Goal: Complete application form

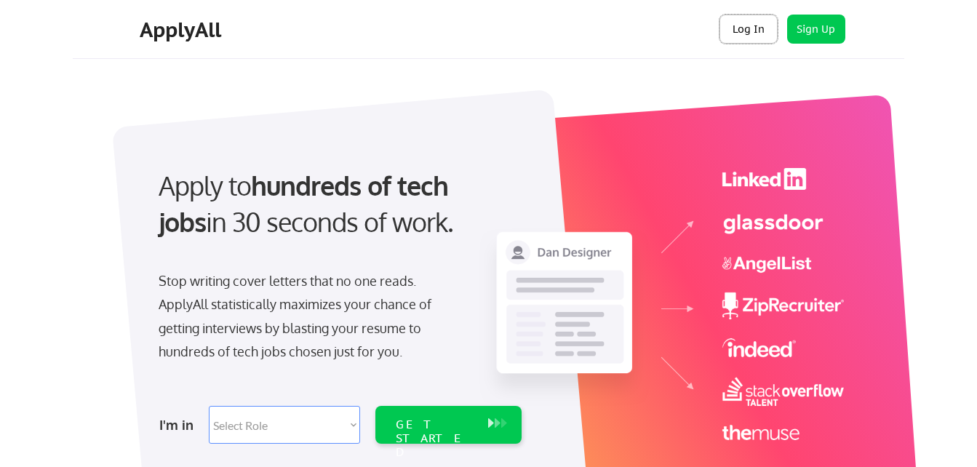
click at [740, 25] on button "Log In" at bounding box center [748, 29] width 58 height 29
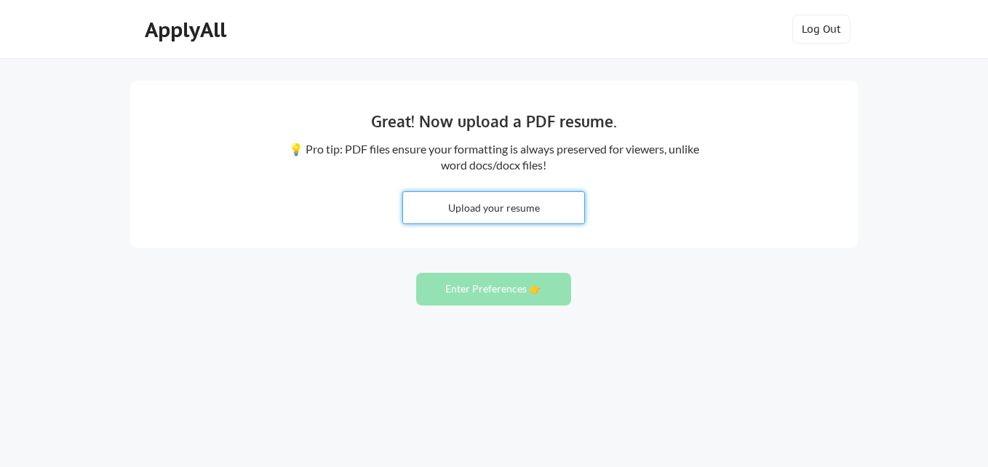
click at [496, 206] on input "file" at bounding box center [493, 207] width 181 height 31
type input "C:\fakepath\Ouida Freeman Resume (2).docx"
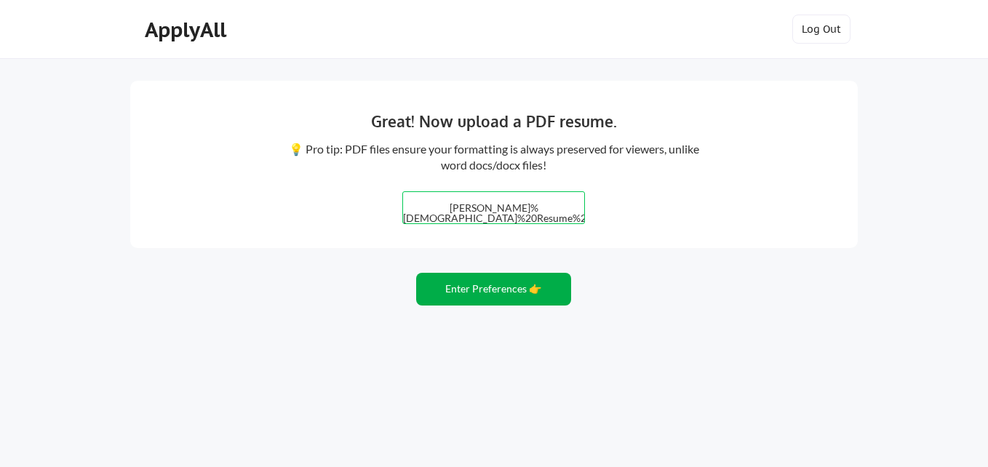
click at [486, 292] on button "Enter Preferences 👉" at bounding box center [493, 289] width 155 height 33
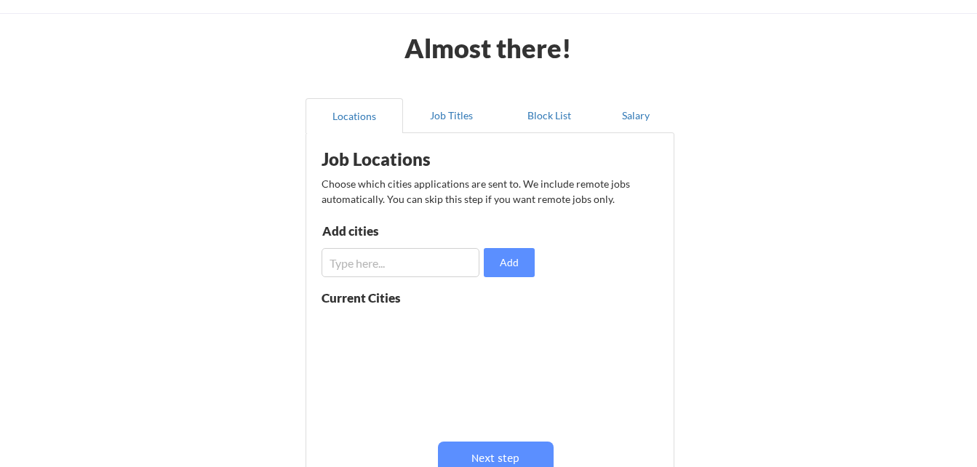
scroll to position [43, 0]
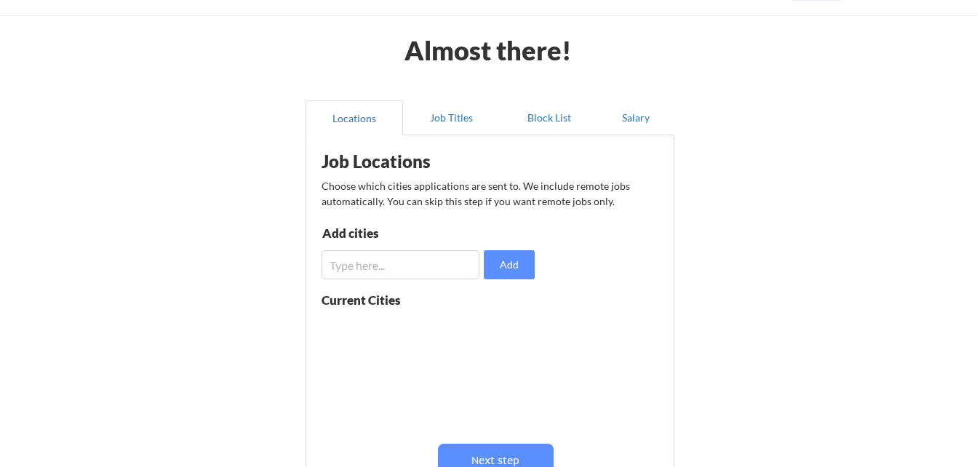
click at [451, 270] on input "input" at bounding box center [400, 264] width 158 height 29
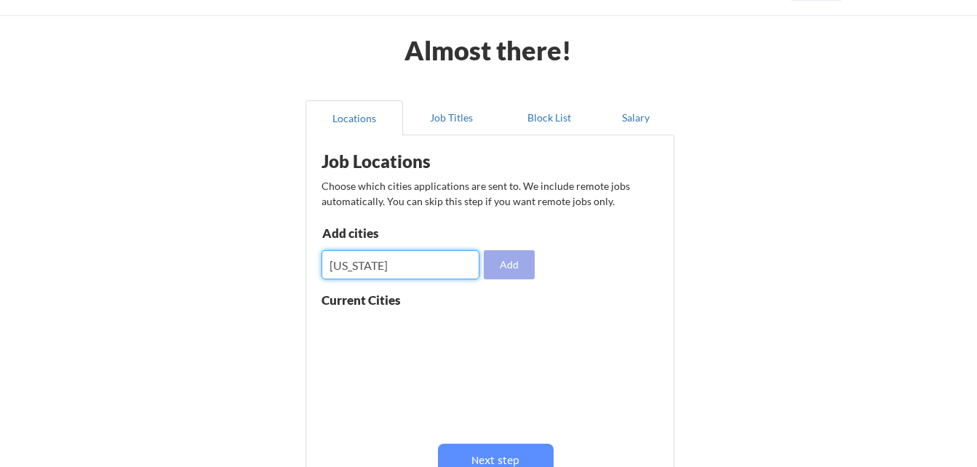
type input "Maryland"
click at [513, 273] on button "Add" at bounding box center [509, 264] width 51 height 29
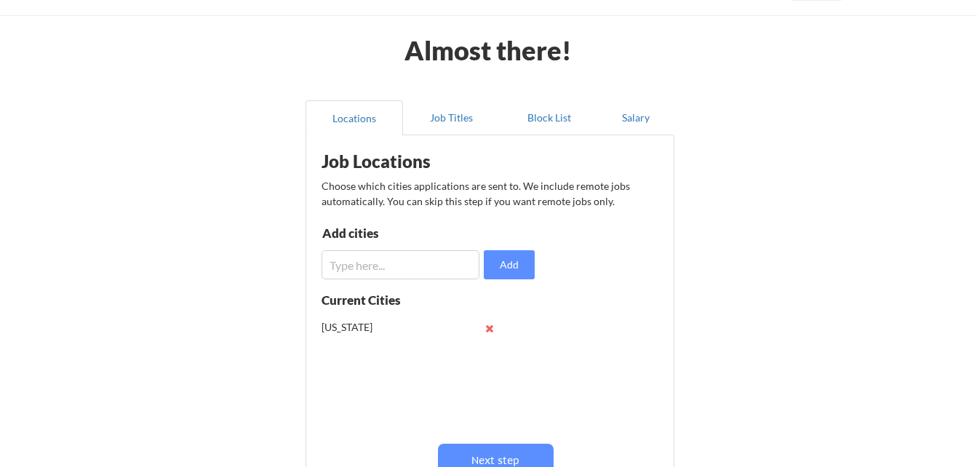
click at [444, 262] on input "input" at bounding box center [400, 264] width 158 height 29
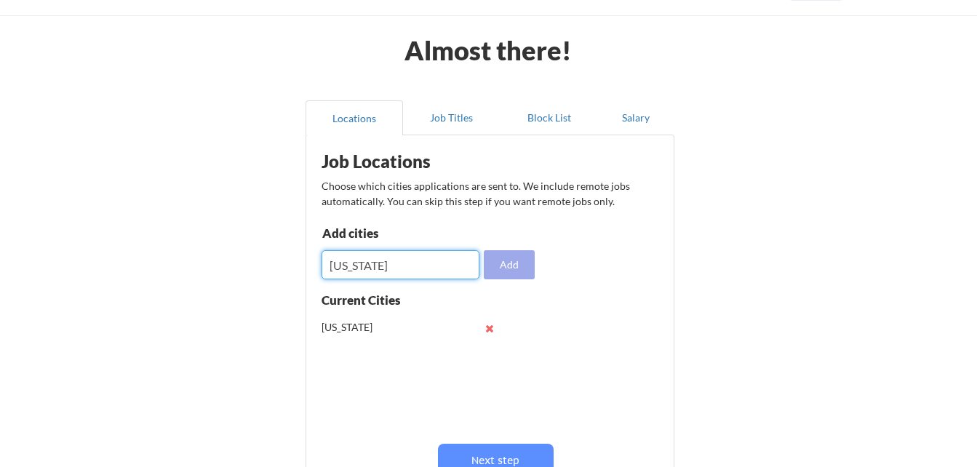
type input "District of Columbia"
click at [500, 268] on button "Add" at bounding box center [509, 264] width 51 height 29
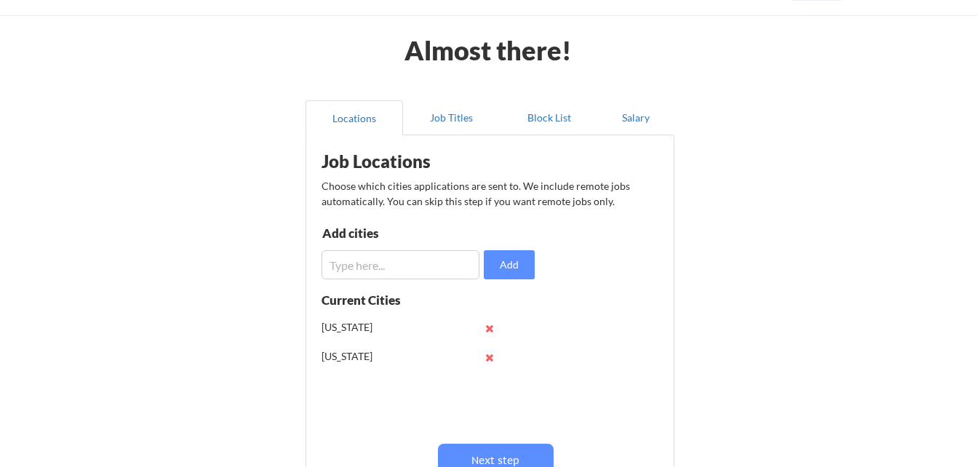
click at [412, 266] on input "input" at bounding box center [400, 264] width 158 height 29
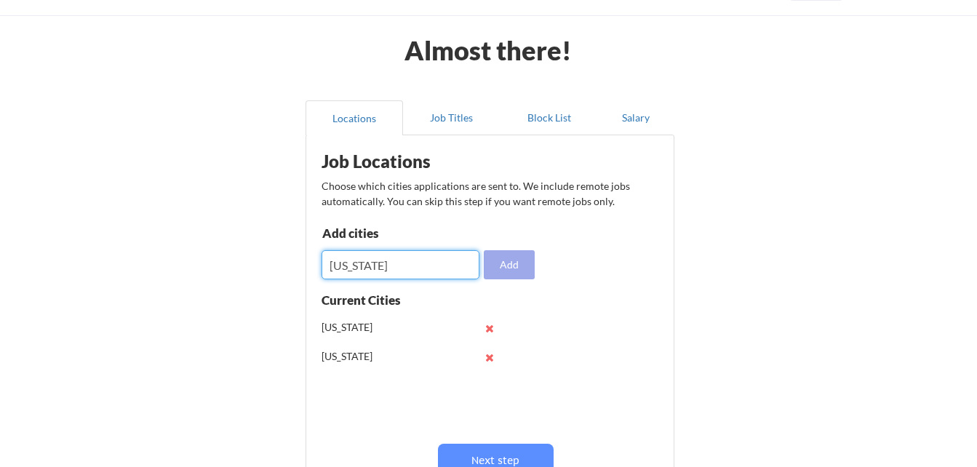
type input "Virginia"
click at [519, 255] on button "Add" at bounding box center [509, 264] width 51 height 29
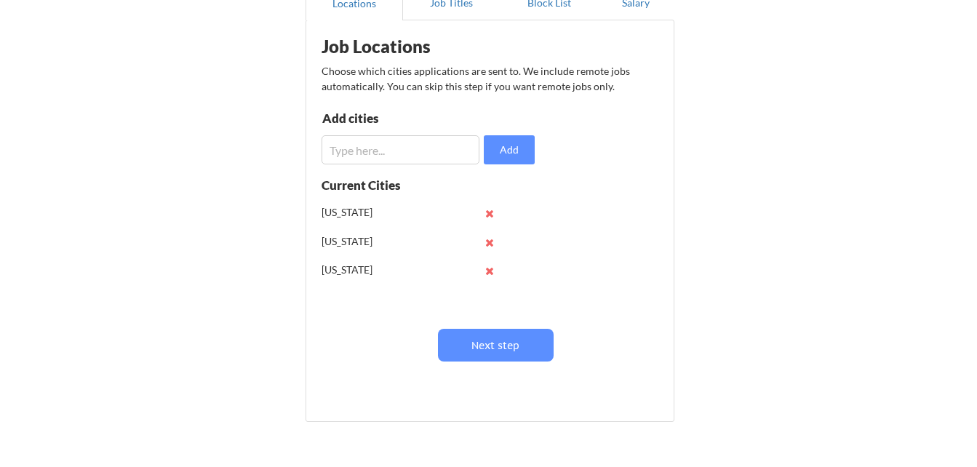
scroll to position [172, 0]
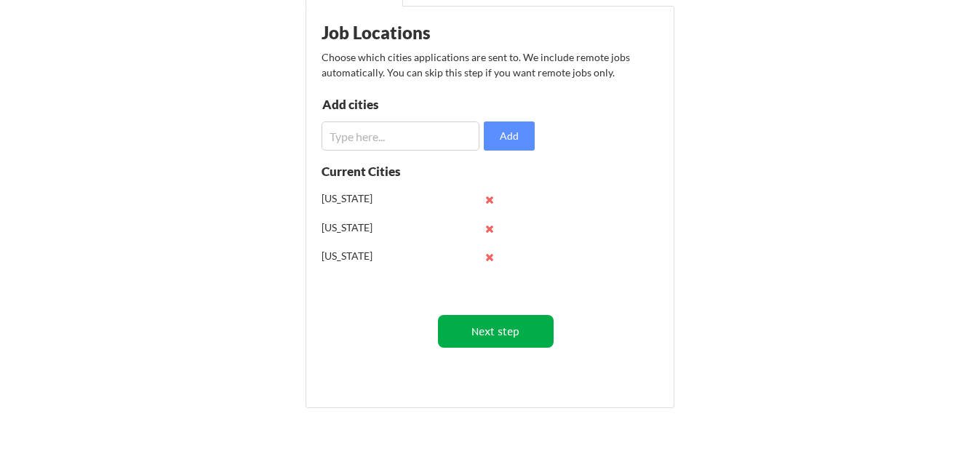
click at [507, 319] on button "Next step" at bounding box center [496, 331] width 116 height 33
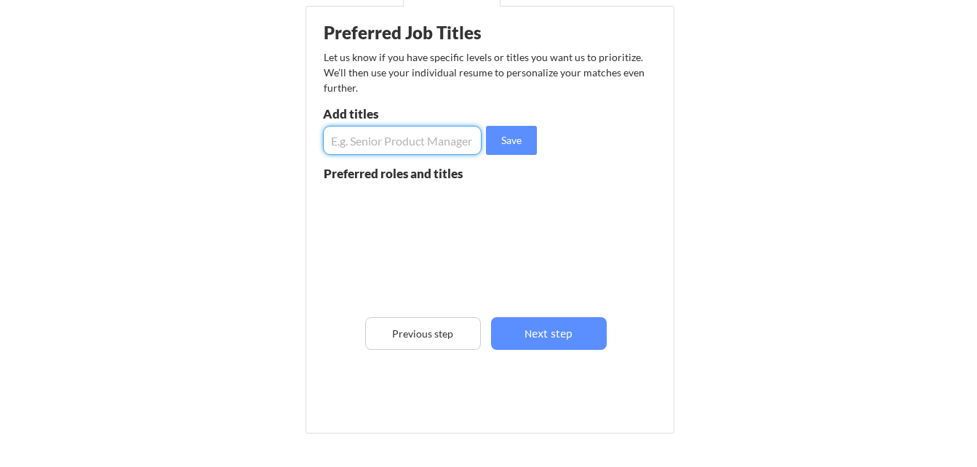
click at [407, 142] on input "input" at bounding box center [402, 140] width 159 height 29
click at [470, 148] on input "input" at bounding box center [402, 140] width 159 height 29
type input "Director of Human Resources"
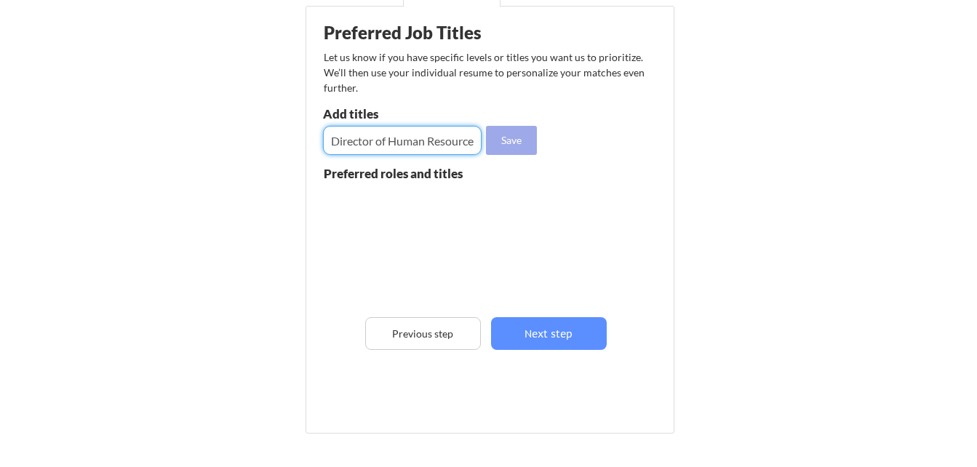
click at [498, 143] on button "Save" at bounding box center [511, 140] width 51 height 29
click at [414, 146] on input "input" at bounding box center [402, 140] width 159 height 29
type input "Human Resources Director"
click at [528, 137] on button "Save" at bounding box center [511, 140] width 51 height 29
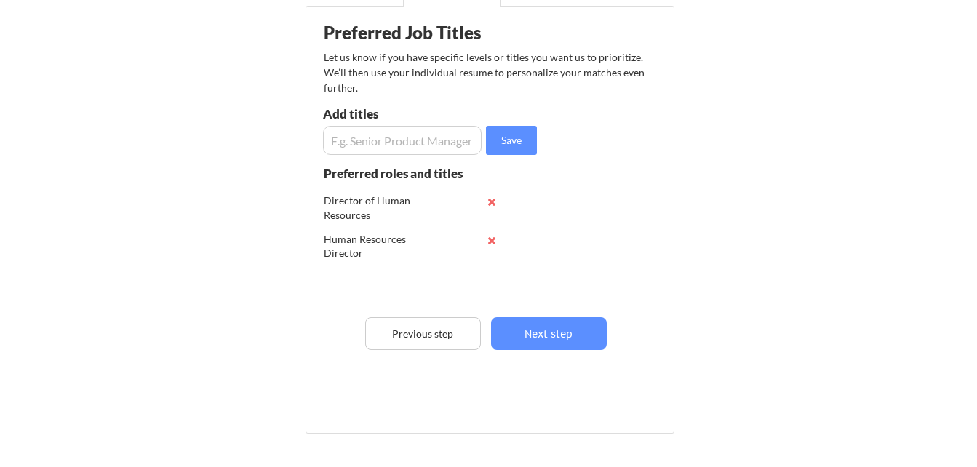
click at [388, 145] on input "input" at bounding box center [402, 140] width 159 height 29
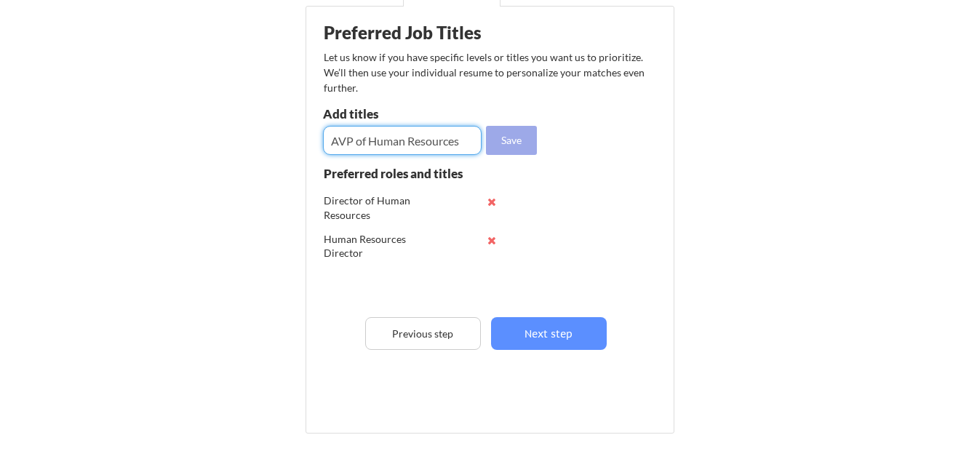
type input "AVP of Human Resources"
click at [505, 138] on button "Save" at bounding box center [511, 140] width 51 height 29
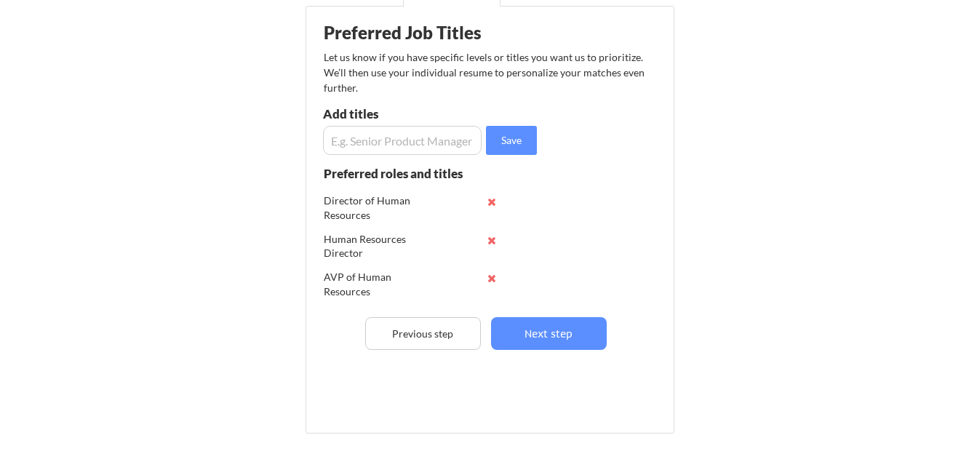
click at [447, 142] on input "input" at bounding box center [402, 140] width 159 height 29
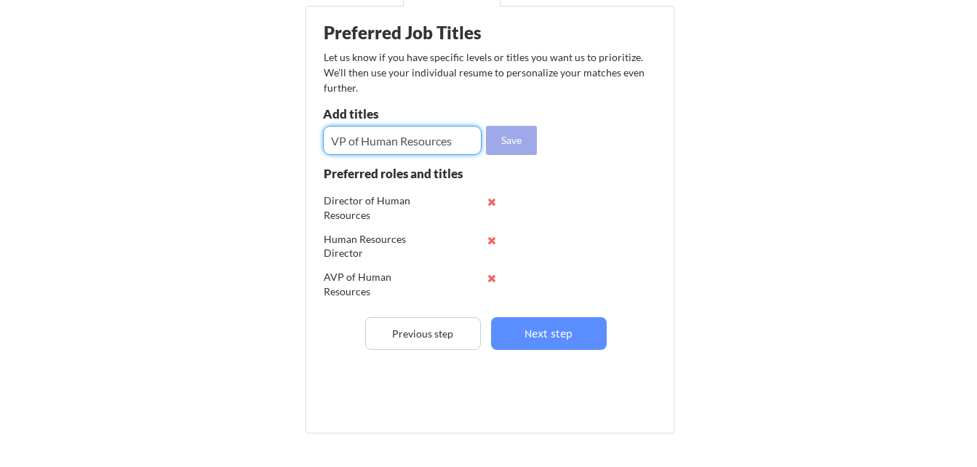
type input "VP of Human Resources"
click at [508, 136] on button "Save" at bounding box center [511, 140] width 51 height 29
click at [443, 142] on input "input" at bounding box center [402, 140] width 159 height 29
type input "Human Resources Manager"
click at [505, 143] on button "Save" at bounding box center [511, 140] width 51 height 29
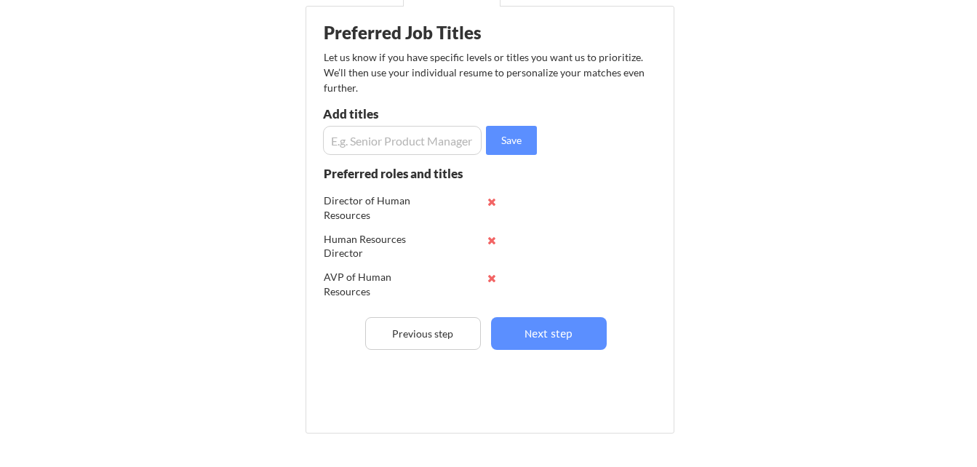
click at [427, 145] on input "input" at bounding box center [402, 140] width 159 height 29
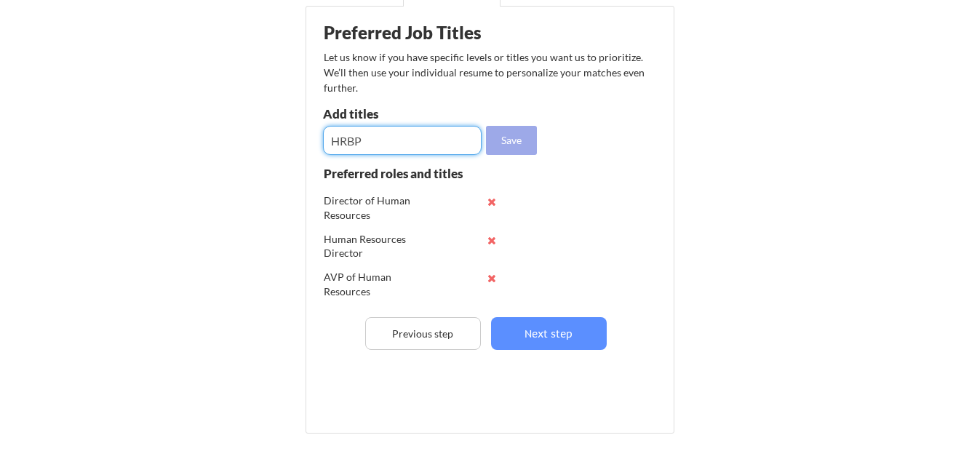
type input "HRBP"
click at [510, 132] on button "Save" at bounding box center [511, 140] width 51 height 29
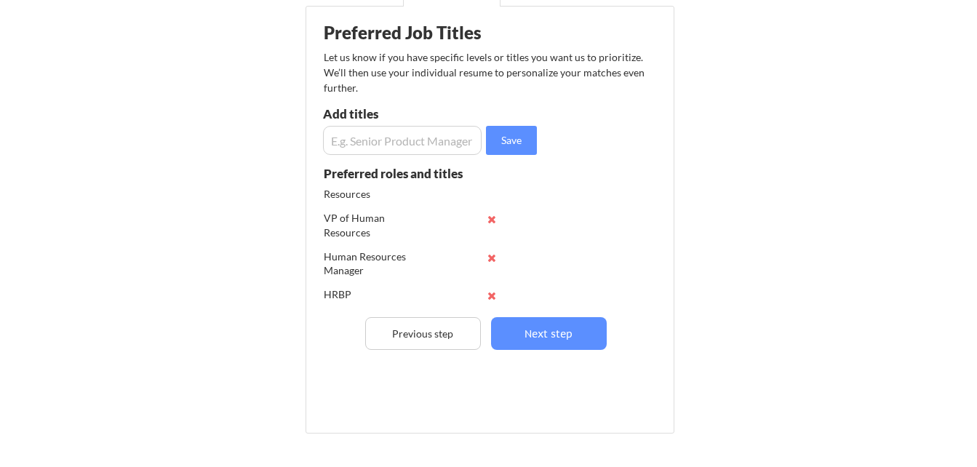
scroll to position [105, 0]
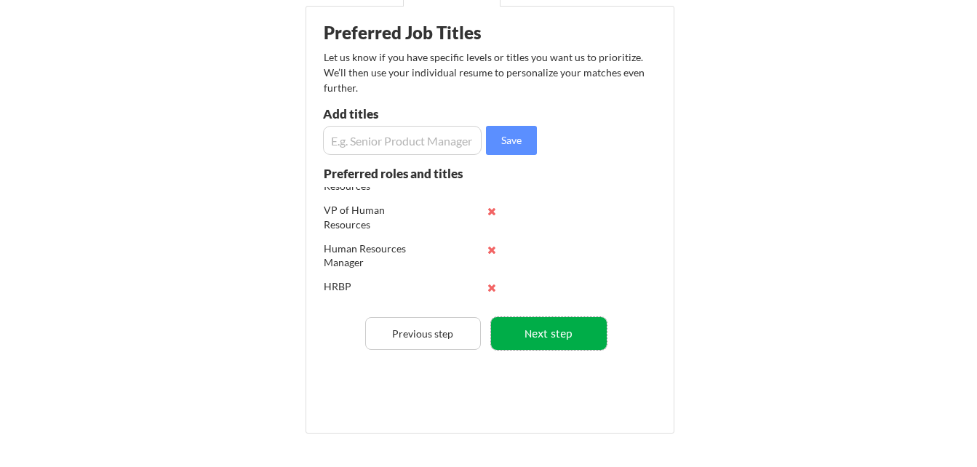
click at [540, 335] on button "Next step" at bounding box center [549, 333] width 116 height 33
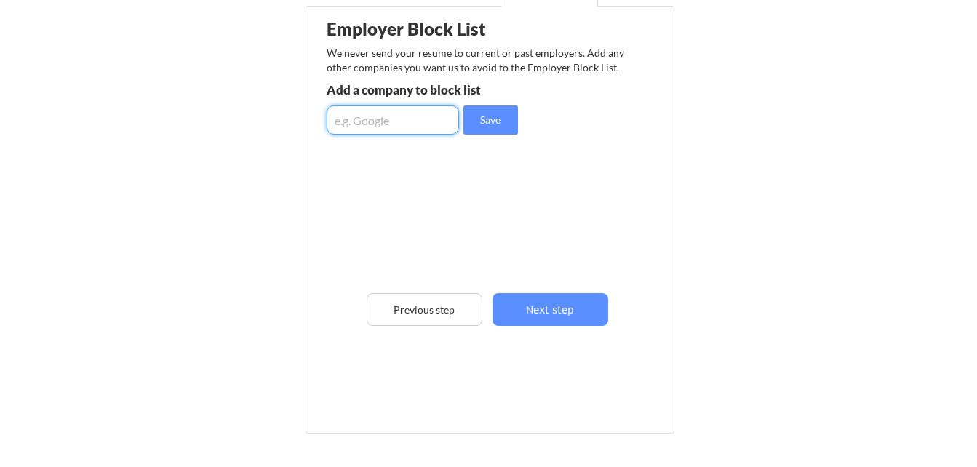
click at [390, 119] on input "input" at bounding box center [393, 119] width 132 height 29
type input "Planned Parenthood of Maryland"
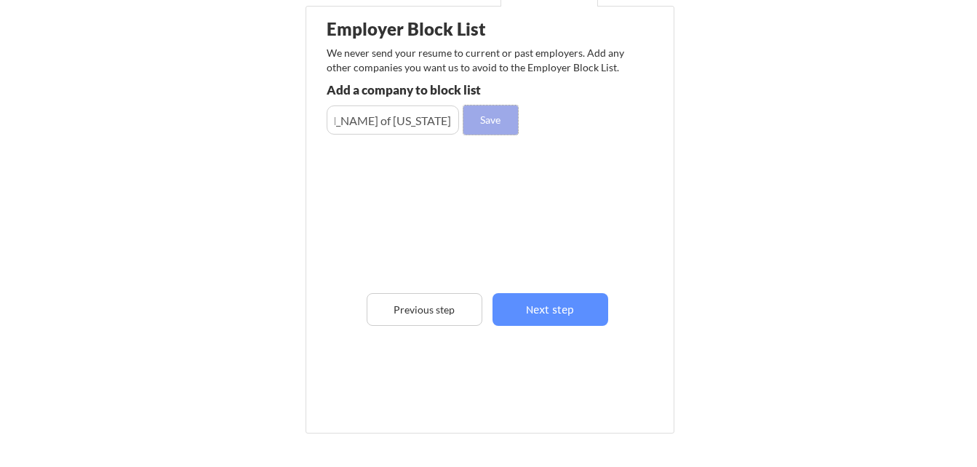
click at [494, 127] on button "Save" at bounding box center [490, 119] width 55 height 29
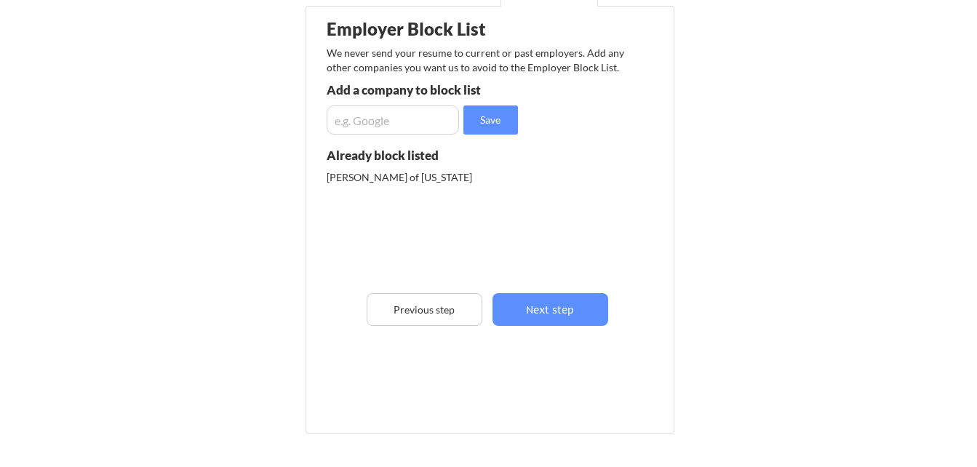
click at [428, 116] on input "input" at bounding box center [393, 119] width 132 height 29
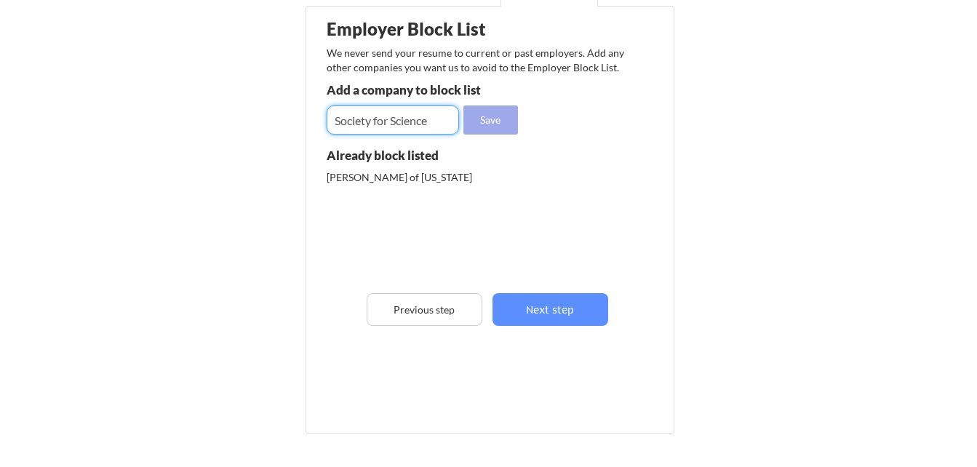
type input "Society for Science"
click at [481, 116] on button "Save" at bounding box center [490, 119] width 55 height 29
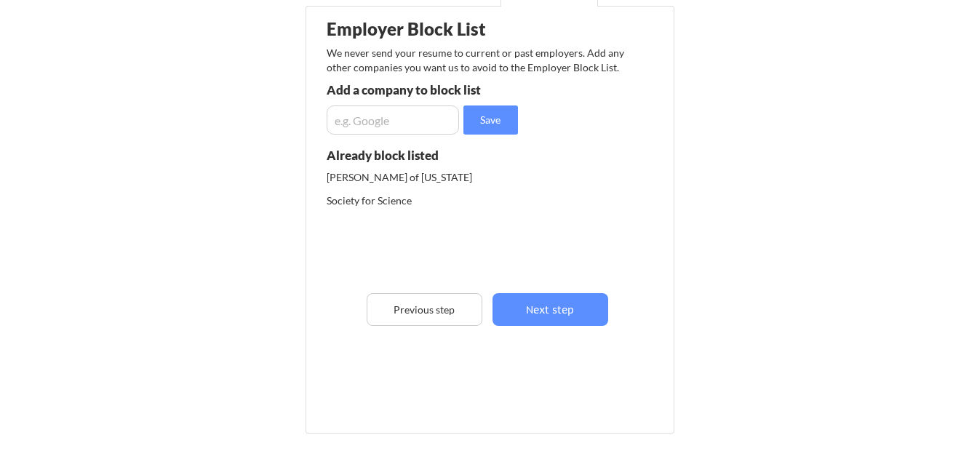
click at [433, 120] on input "input" at bounding box center [393, 119] width 132 height 29
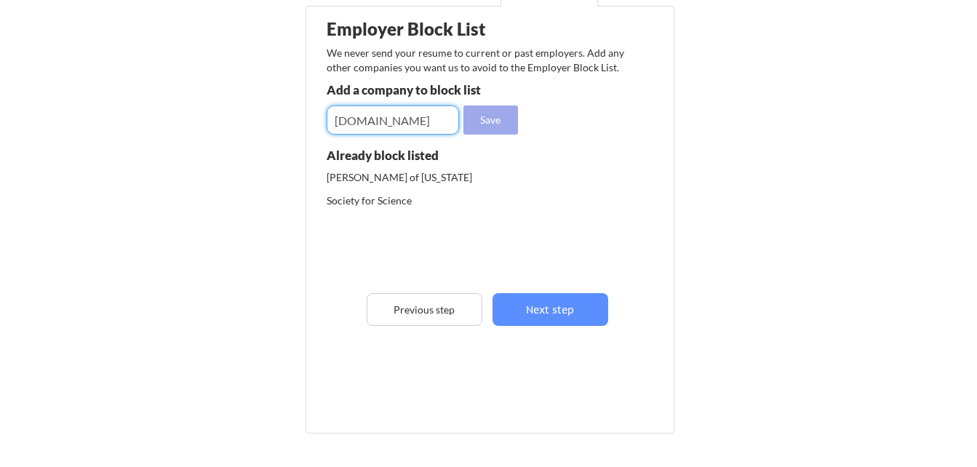
type input "FWD.us"
click at [478, 120] on button "Save" at bounding box center [490, 119] width 55 height 29
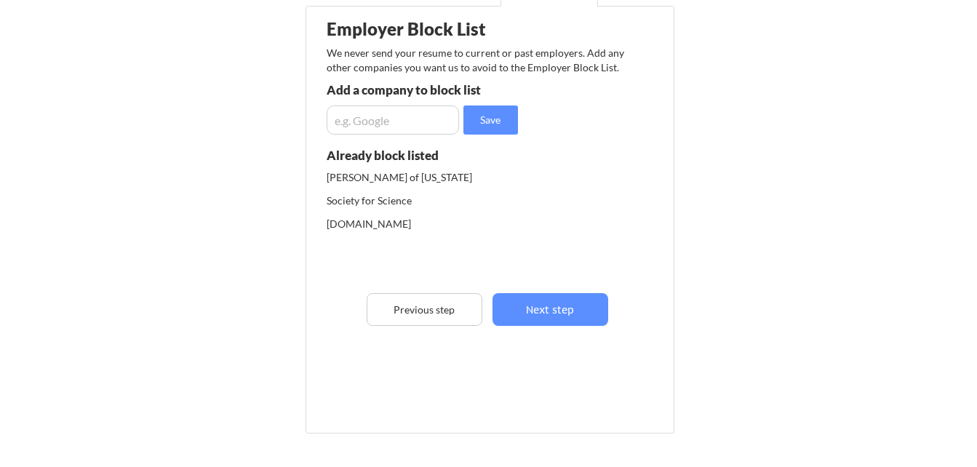
click at [426, 120] on input "input" at bounding box center [393, 119] width 132 height 29
type input "Chipotle"
click at [496, 114] on button "Save" at bounding box center [490, 119] width 55 height 29
click at [405, 124] on input "input" at bounding box center [393, 119] width 132 height 29
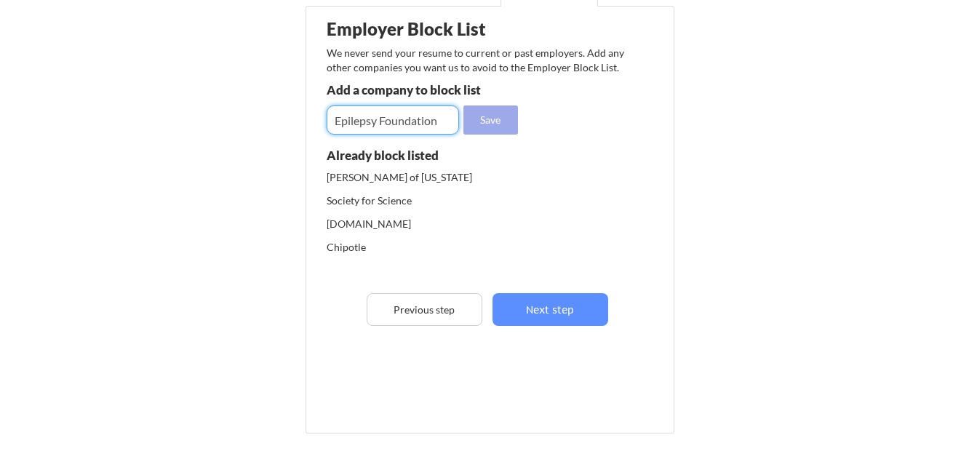
type input "Epilepsy Foundation"
click at [481, 127] on button "Save" at bounding box center [490, 119] width 55 height 29
click at [415, 120] on input "input" at bounding box center [393, 119] width 132 height 29
type input "Sonco"
click at [480, 125] on button "Save" at bounding box center [490, 119] width 55 height 29
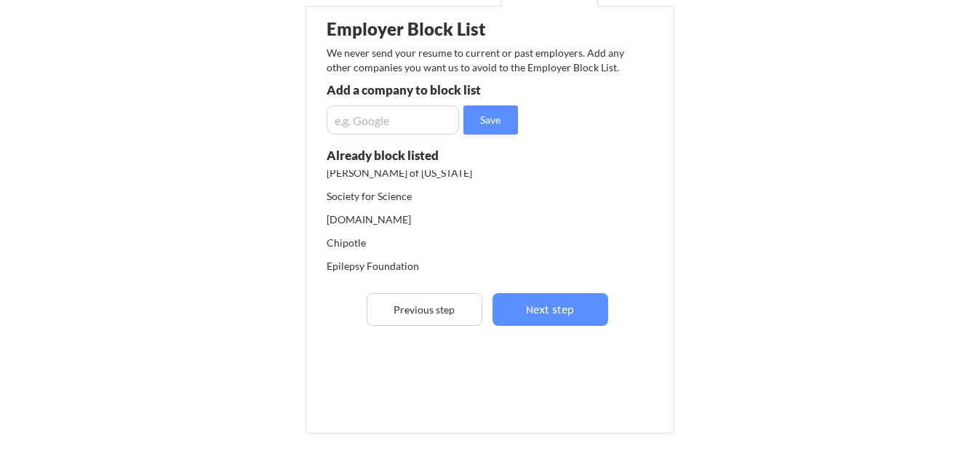
scroll to position [28, 0]
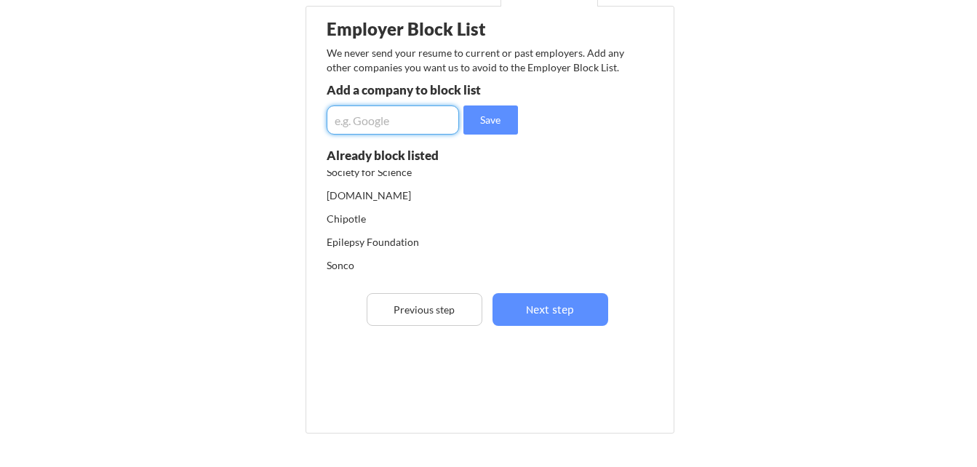
click at [421, 123] on input "input" at bounding box center [393, 119] width 132 height 29
type input "Ace Check Cashing"
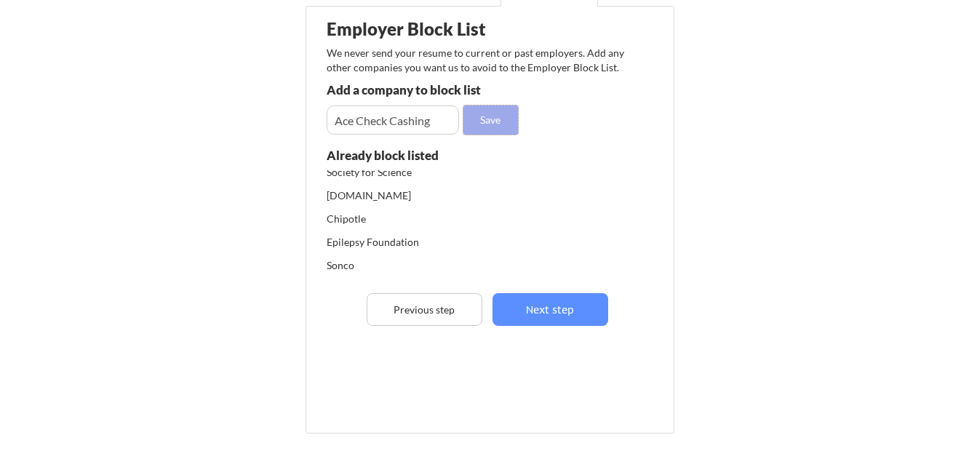
click at [478, 119] on button "Save" at bounding box center [490, 119] width 55 height 29
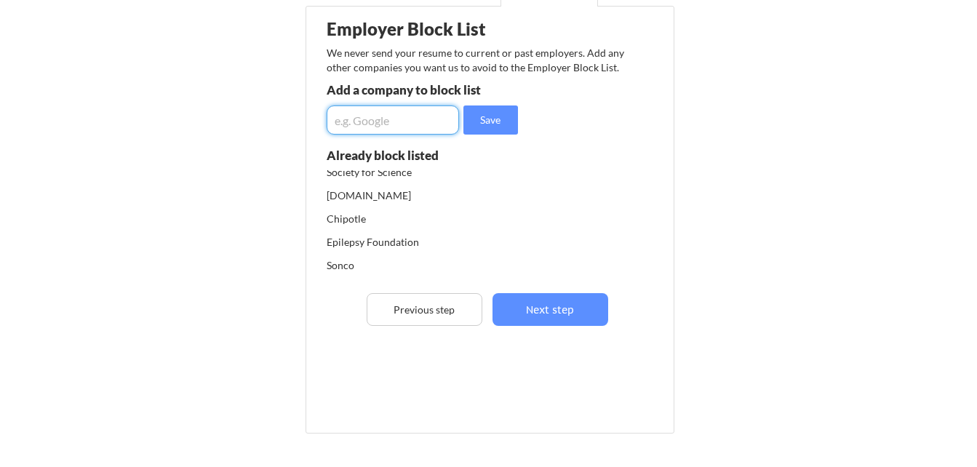
click at [424, 120] on input "input" at bounding box center [393, 119] width 132 height 29
type input "Chesapeake Search Partners"
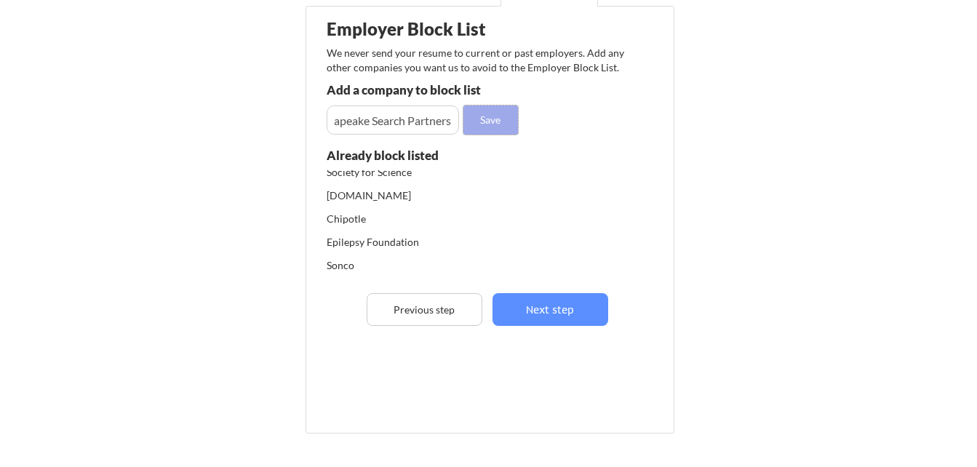
scroll to position [0, 0]
click at [484, 122] on button "Save" at bounding box center [490, 119] width 55 height 29
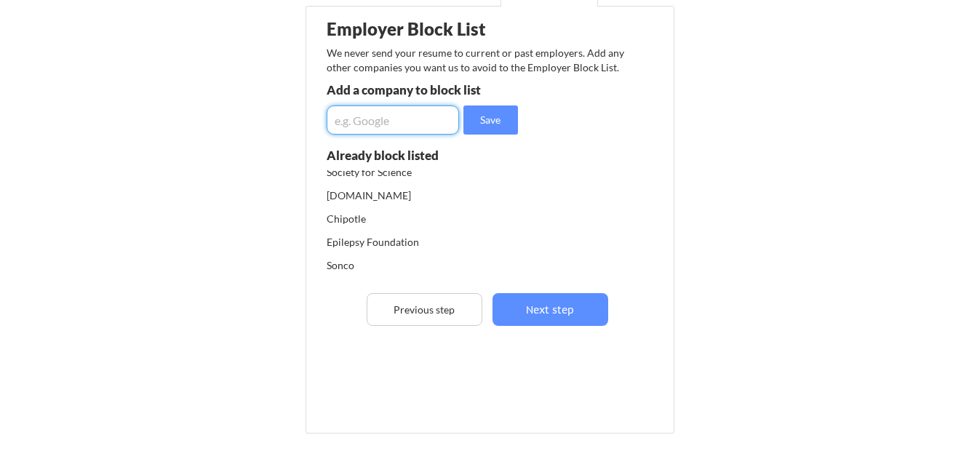
click at [392, 127] on input "input" at bounding box center [393, 119] width 132 height 29
type input "Unitec Electronics"
click at [481, 115] on button "Save" at bounding box center [490, 119] width 55 height 29
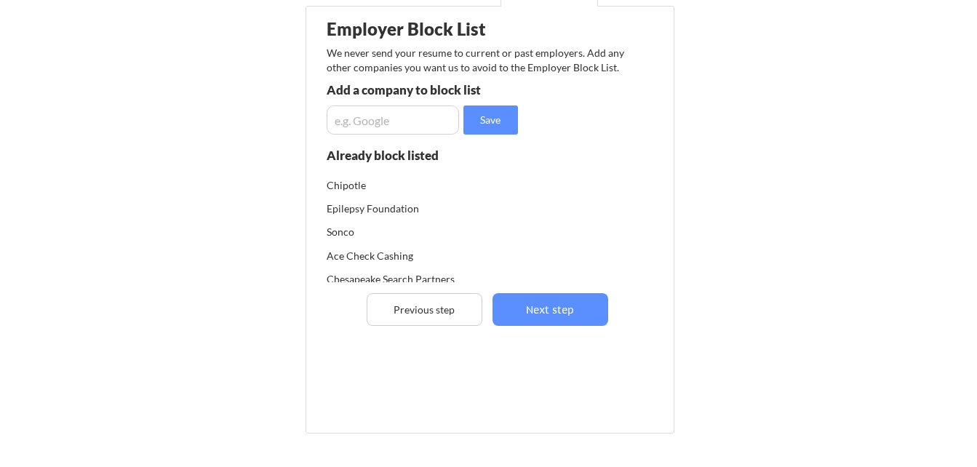
scroll to position [81, 0]
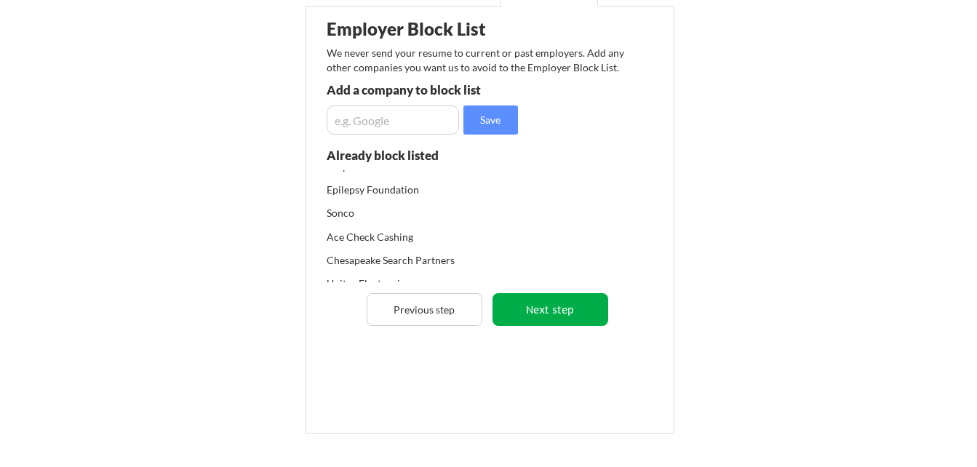
click at [556, 320] on button "Next step" at bounding box center [550, 309] width 116 height 33
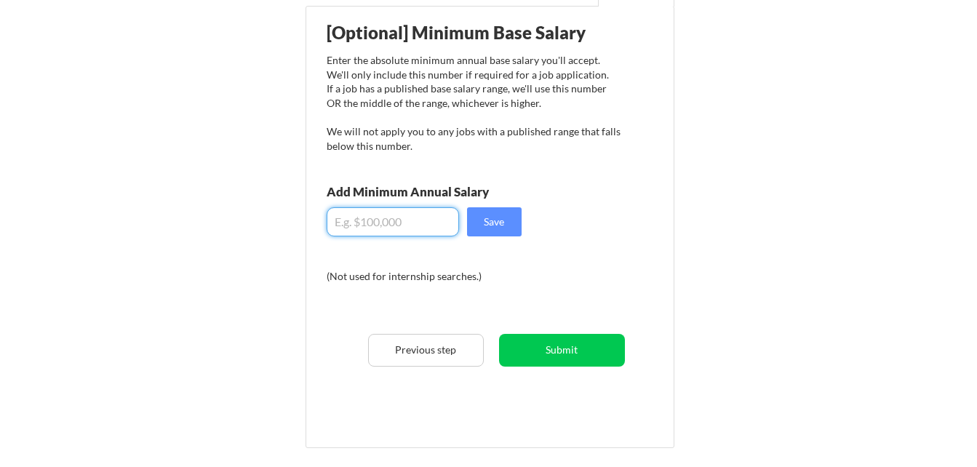
click at [409, 226] on input "input" at bounding box center [393, 221] width 132 height 29
type input "$0"
type input "$100,000"
click at [495, 222] on button "Save" at bounding box center [494, 221] width 55 height 29
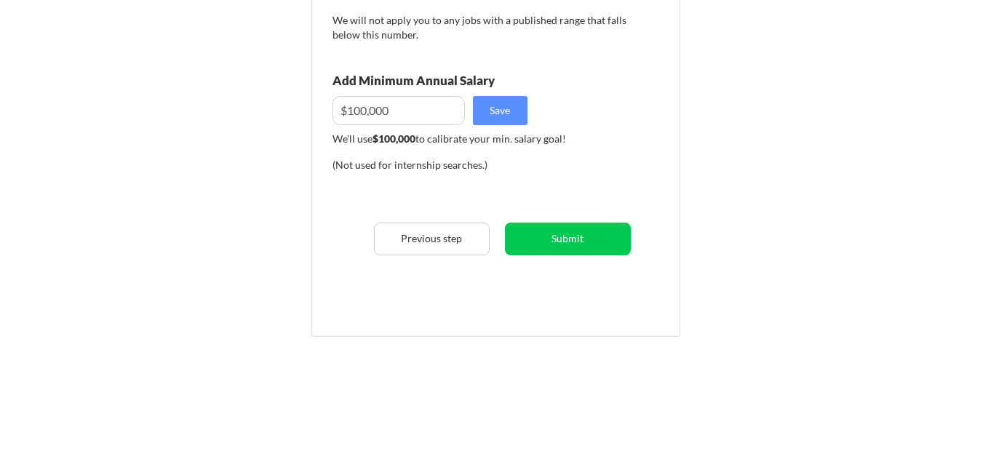
scroll to position [284, 0]
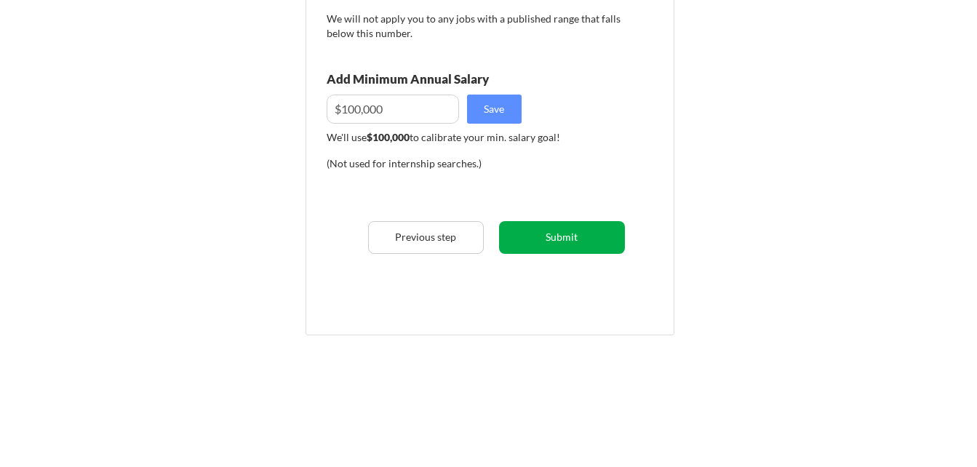
click at [581, 241] on button "Submit" at bounding box center [562, 237] width 126 height 33
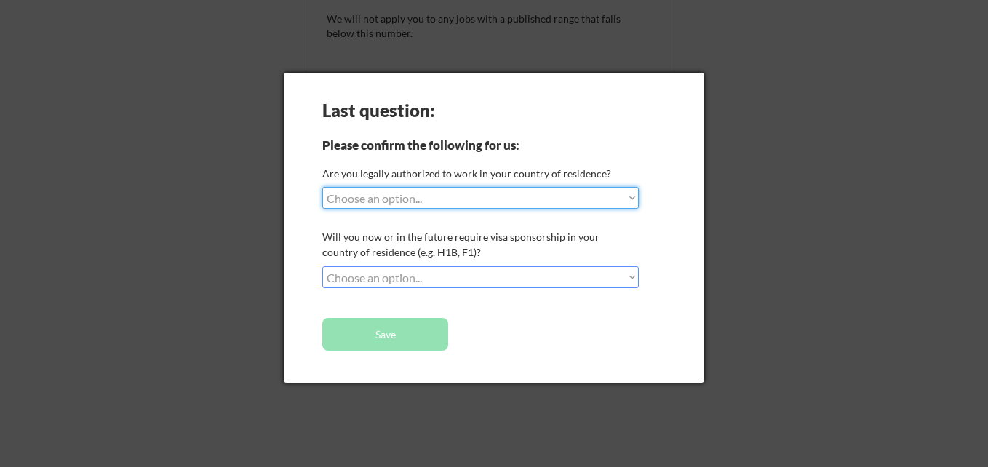
click at [630, 188] on select "Choose an option... Yes, I am a US Citizen Yes, I am a Canadian Citizen Yes, I …" at bounding box center [480, 198] width 316 height 22
select select ""yes__i_am_a_us_citizen""
click at [322, 187] on select "Choose an option... Yes, I am a US Citizen Yes, I am a Canadian Citizen Yes, I …" at bounding box center [480, 198] width 316 height 22
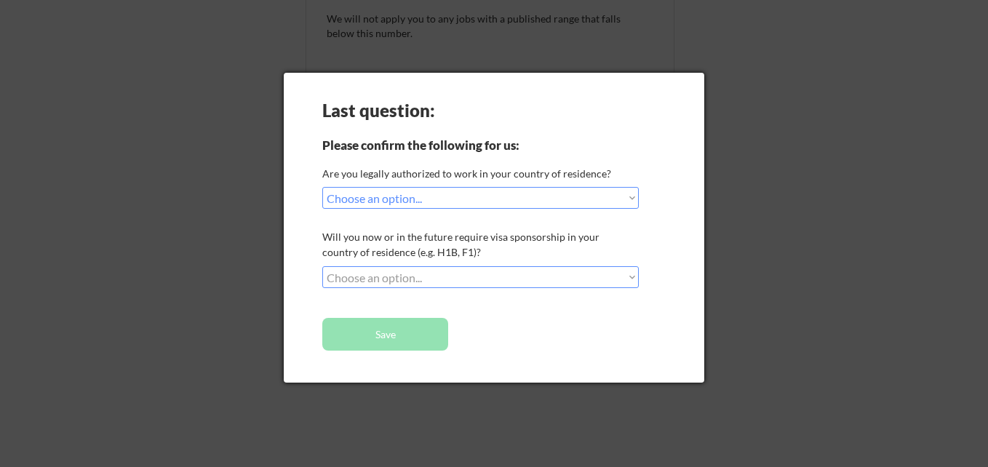
click at [474, 279] on select "Choose an option... No, I will not need sponsorship Yes, I will need sponsorship" at bounding box center [480, 277] width 316 height 22
select select ""no__i_will_not_need_sponsorship""
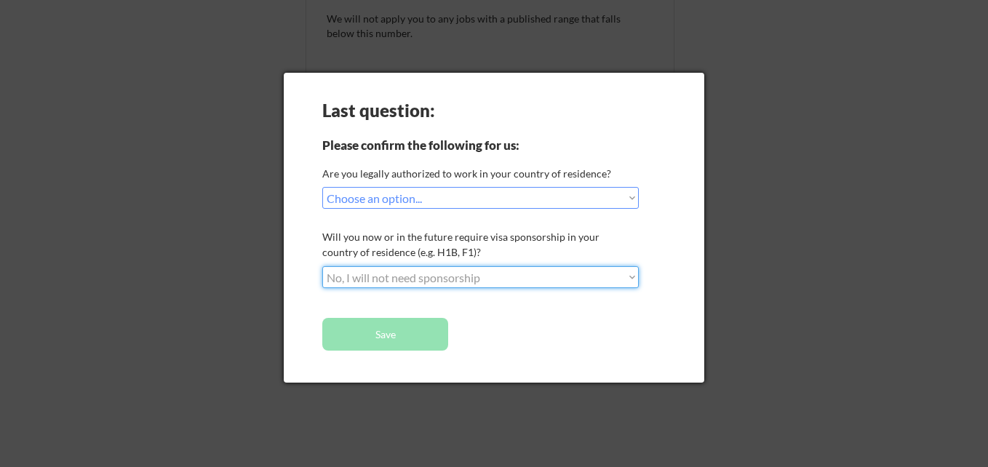
click at [322, 266] on select "Choose an option... No, I will not need sponsorship Yes, I will need sponsorship" at bounding box center [480, 277] width 316 height 22
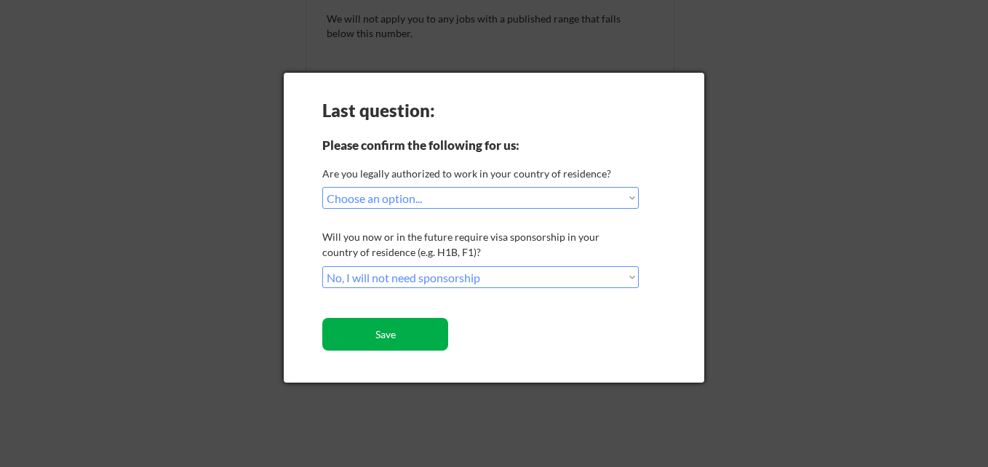
click at [407, 332] on button "Save" at bounding box center [385, 334] width 126 height 33
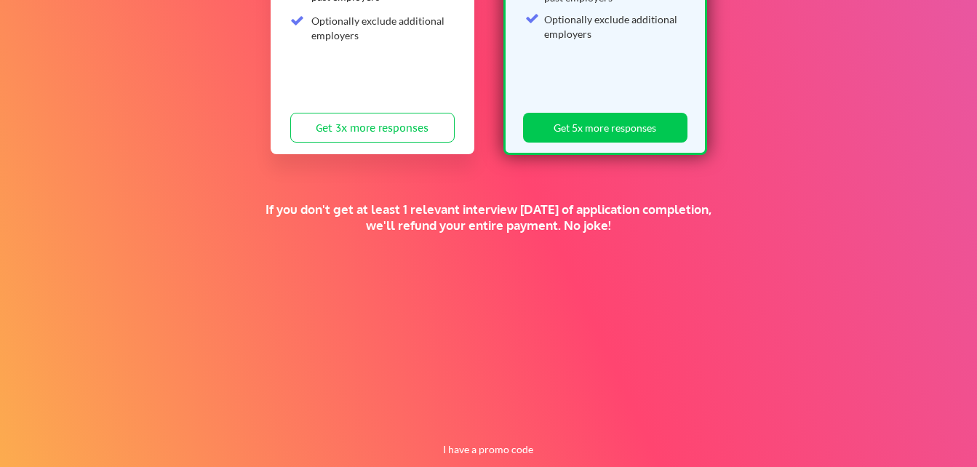
scroll to position [386, 0]
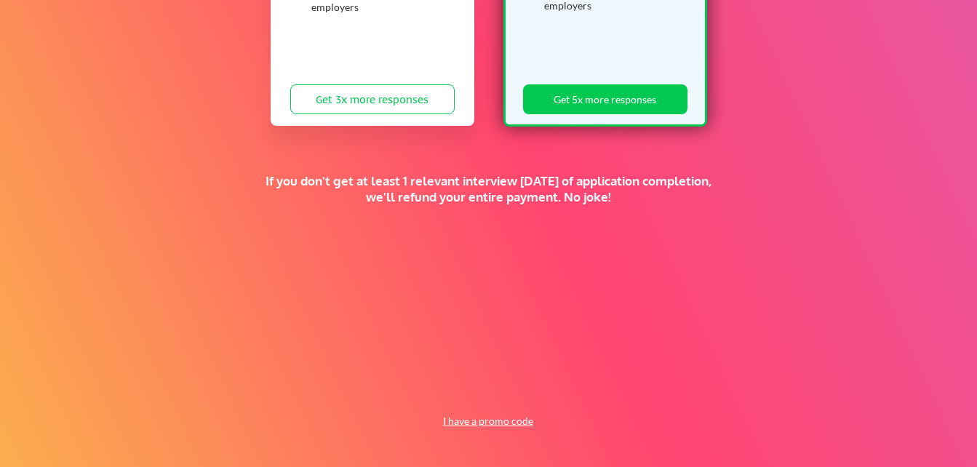
click at [513, 422] on button "I have a promo code" at bounding box center [487, 420] width 107 height 17
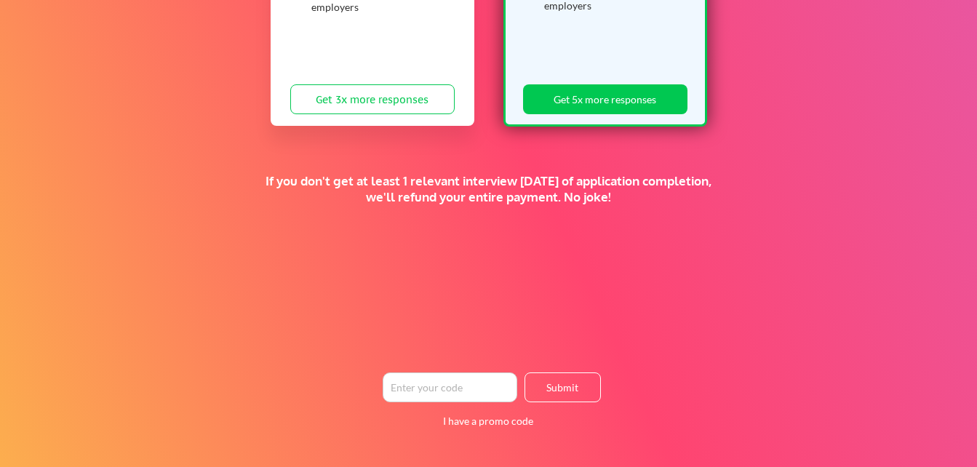
click at [476, 382] on input "input" at bounding box center [450, 387] width 135 height 30
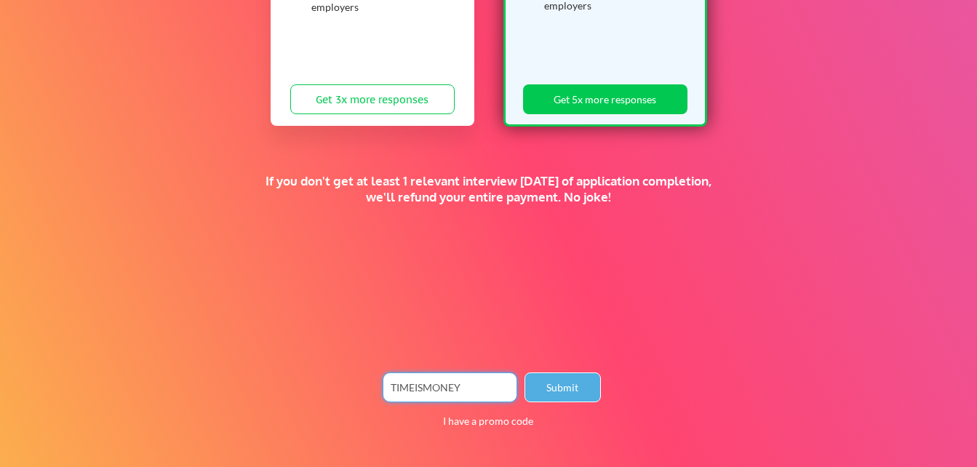
type input "TIMEISMONEY"
click at [579, 385] on button "Submit" at bounding box center [562, 387] width 76 height 30
click at [574, 391] on button "Submit" at bounding box center [562, 387] width 76 height 30
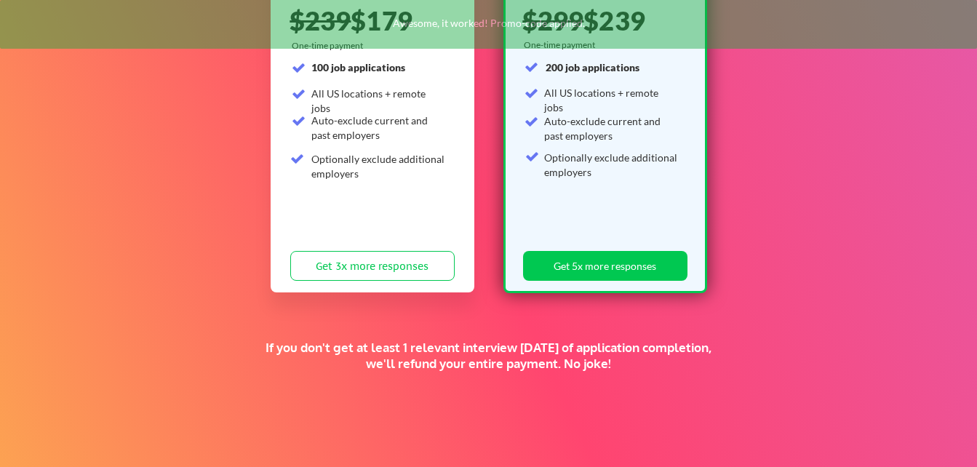
scroll to position [101, 0]
